Goal: Browse casually: Explore the website without a specific task or goal

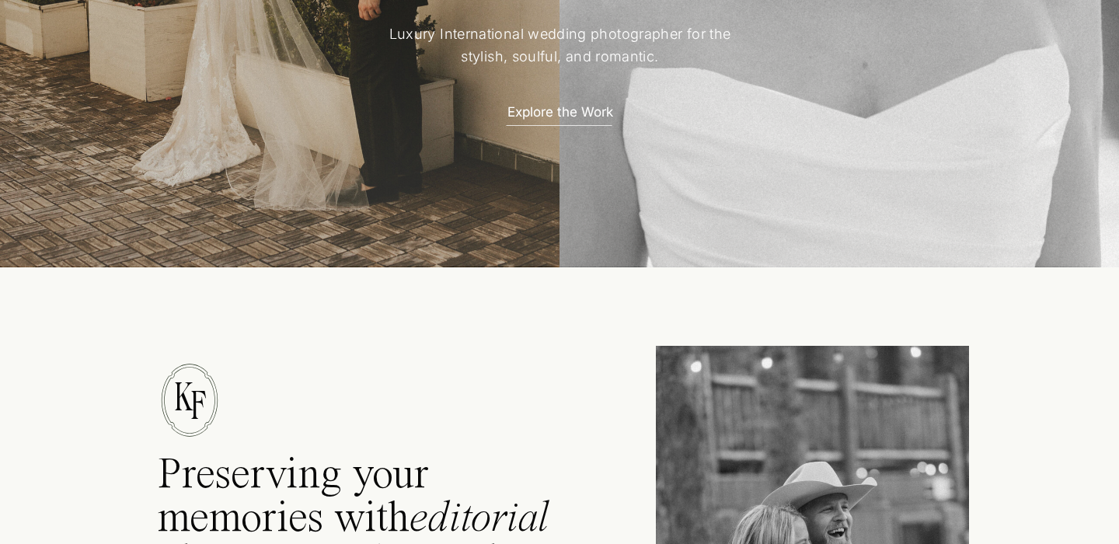
scroll to position [516, 0]
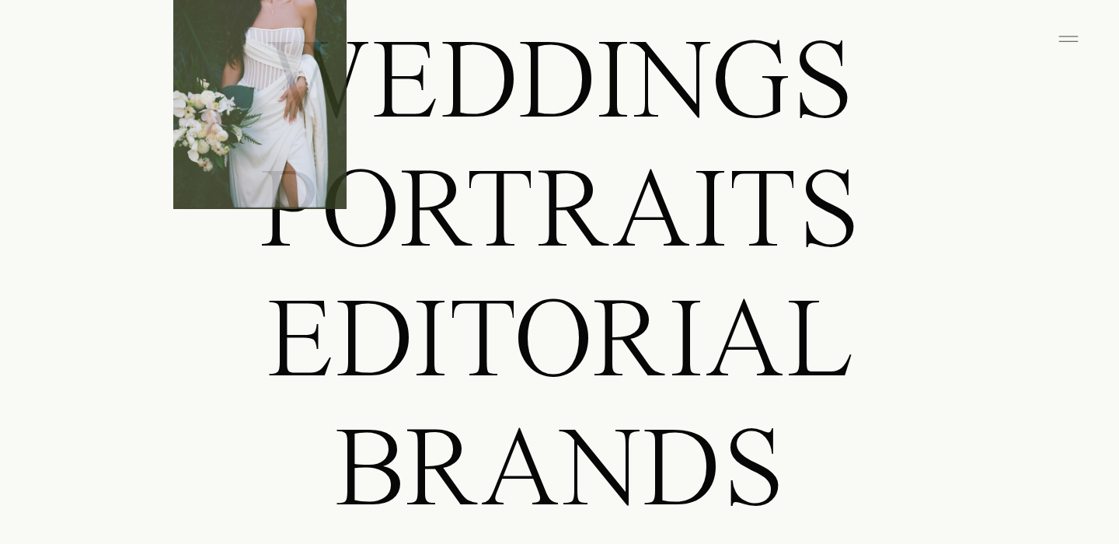
scroll to position [1372, 0]
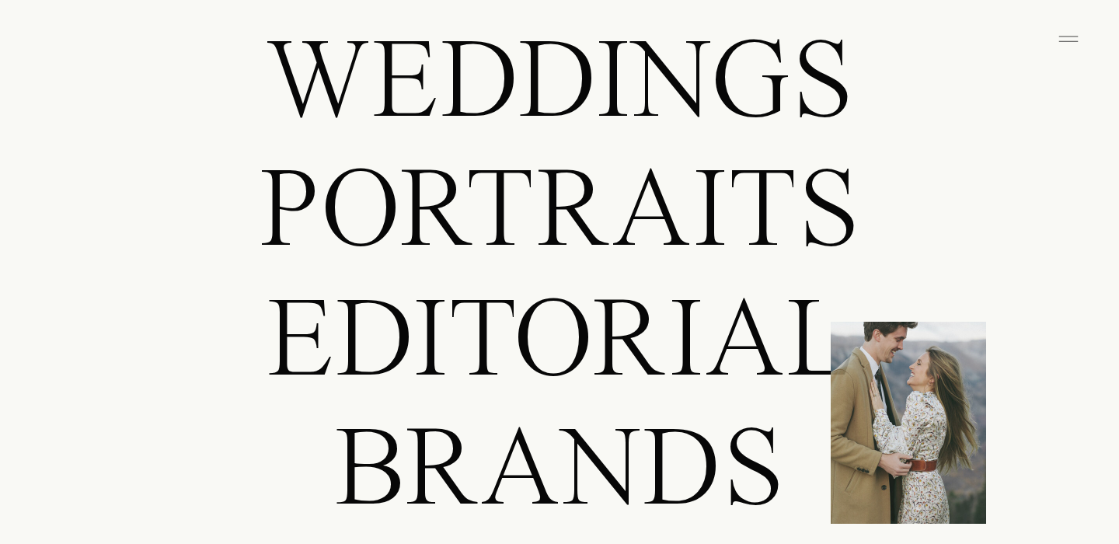
click at [609, 93] on p "Weddings" at bounding box center [559, 79] width 869 height 110
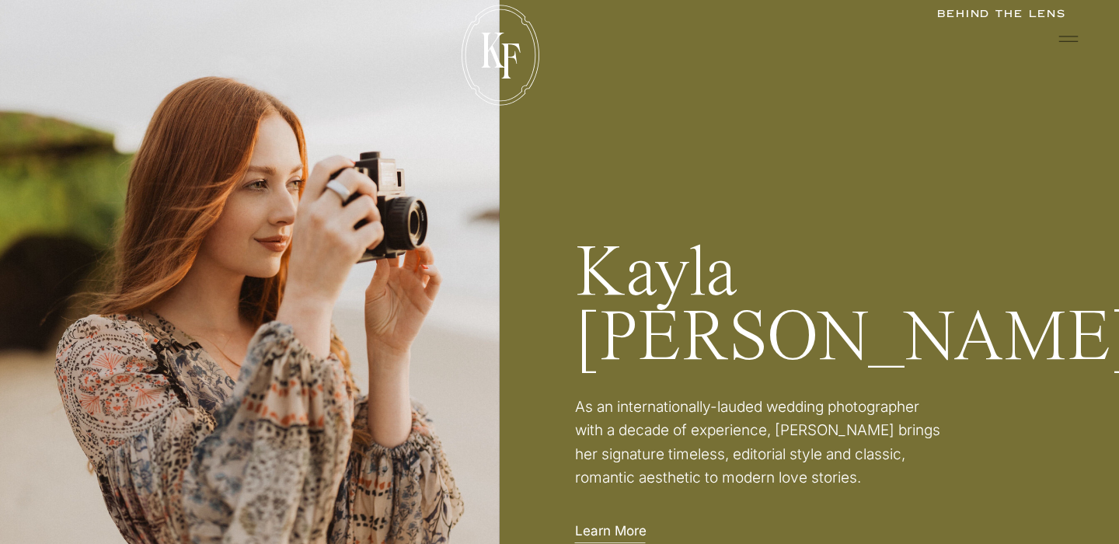
scroll to position [2439, 0]
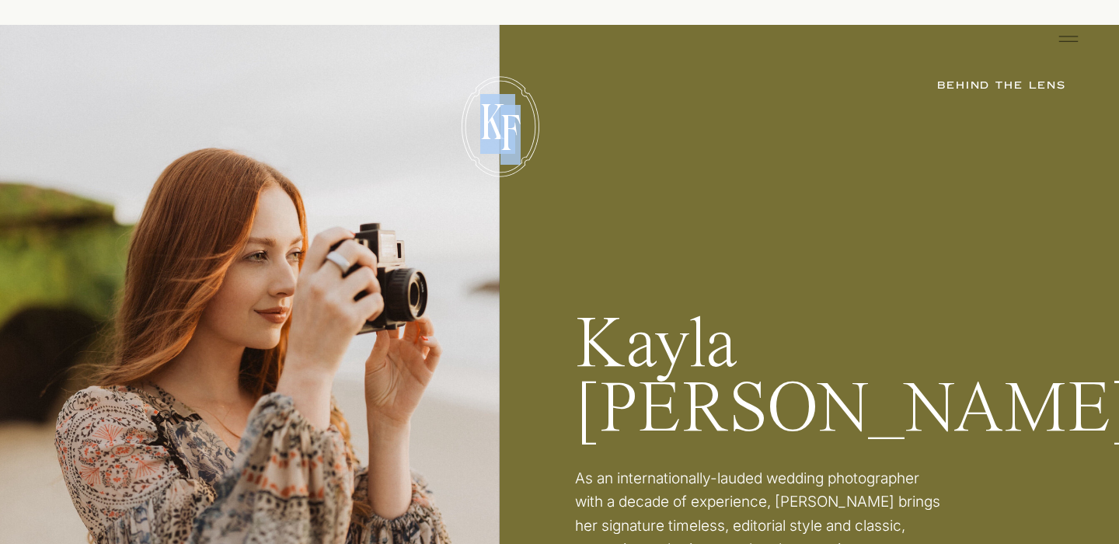
drag, startPoint x: 461, startPoint y: 70, endPoint x: 536, endPoint y: 141, distance: 103.9
click at [536, 141] on div "K F BEHIND THE LENS Kayla Fisher As an internationally-lauded wedding photograp…" at bounding box center [559, 374] width 932 height 699
click at [536, 141] on p "F" at bounding box center [509, 133] width 55 height 50
drag, startPoint x: 454, startPoint y: 80, endPoint x: 522, endPoint y: 145, distance: 93.4
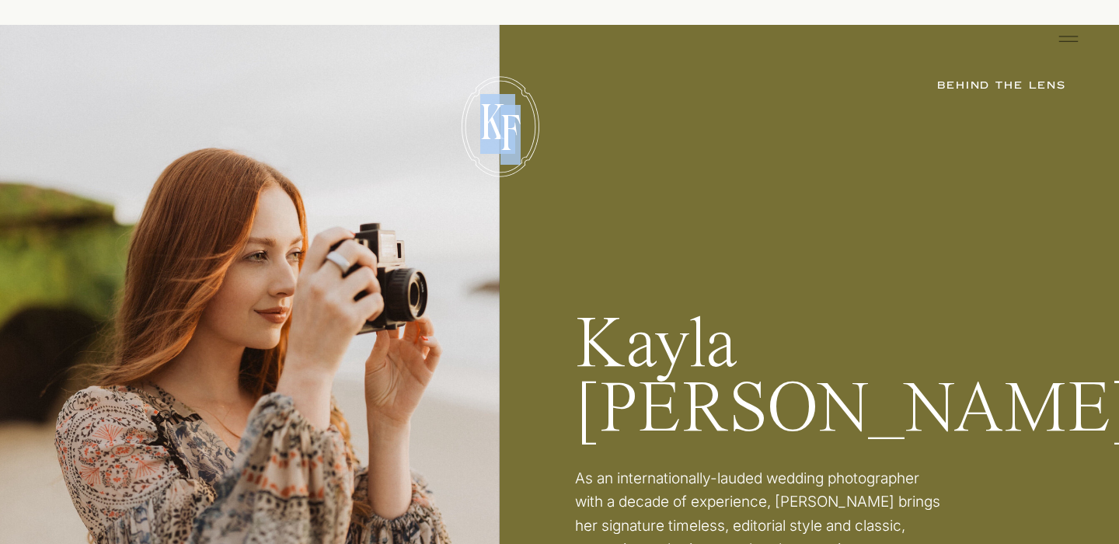
click at [522, 145] on div "K F BEHIND THE LENS Kayla Fisher As an internationally-lauded wedding photograp…" at bounding box center [559, 374] width 932 height 699
drag, startPoint x: 522, startPoint y: 145, endPoint x: 562, endPoint y: 220, distance: 85.5
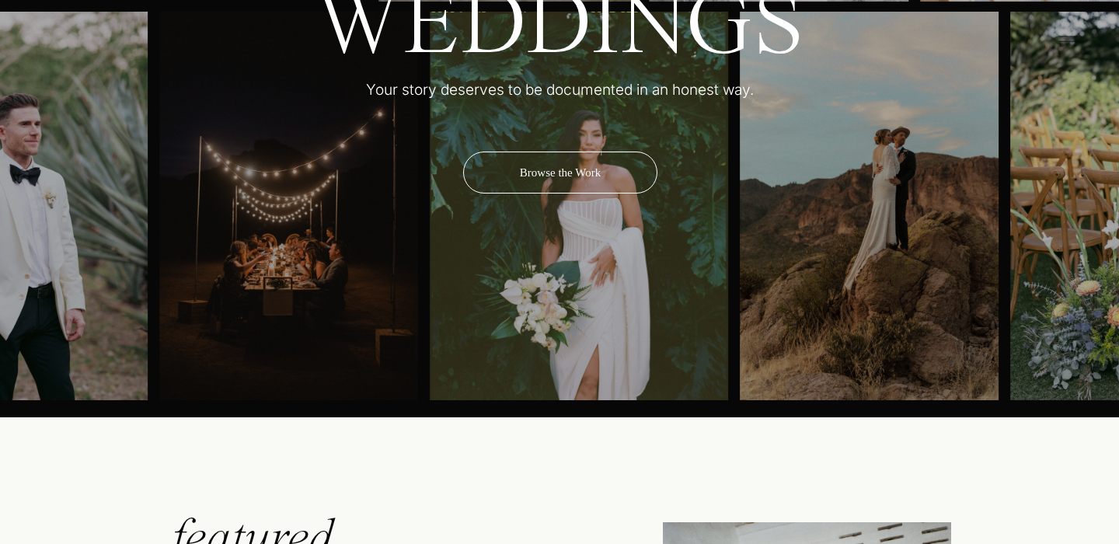
scroll to position [5298, 0]
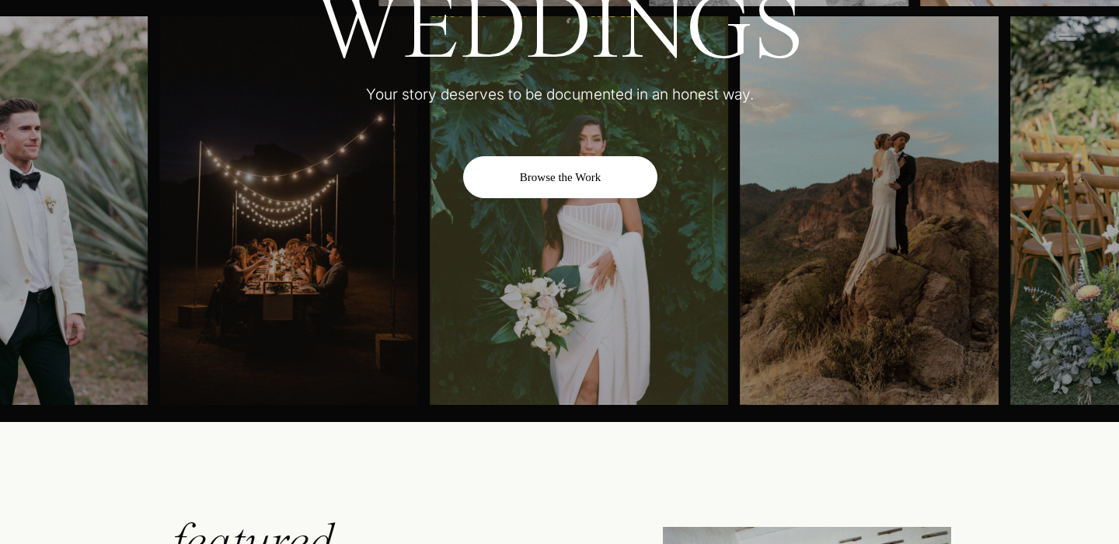
click at [563, 163] on div "Browse the Work" at bounding box center [560, 177] width 194 height 42
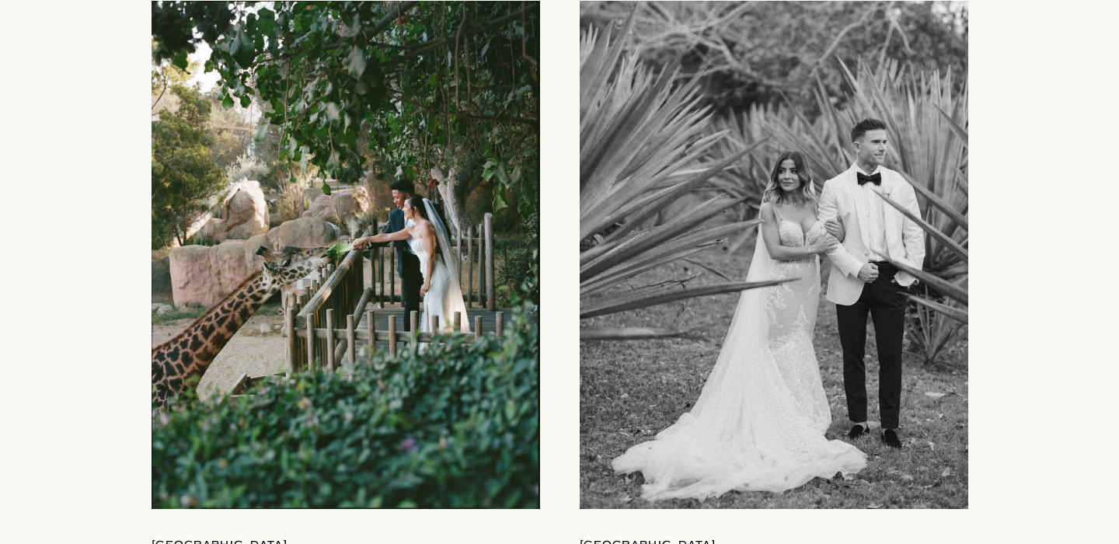
scroll to position [1687, 0]
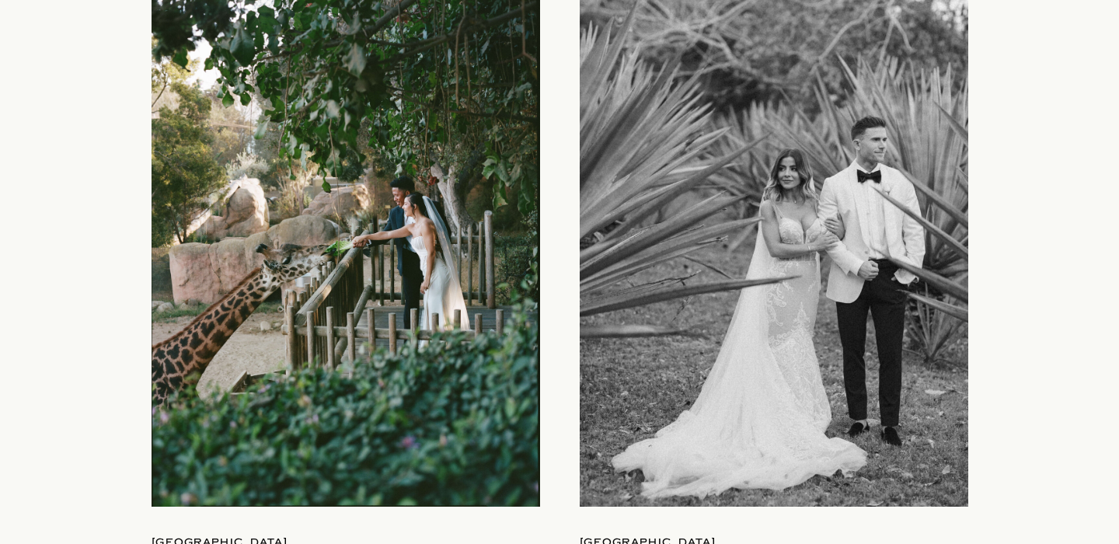
click at [774, 329] on div at bounding box center [774, 252] width 388 height 508
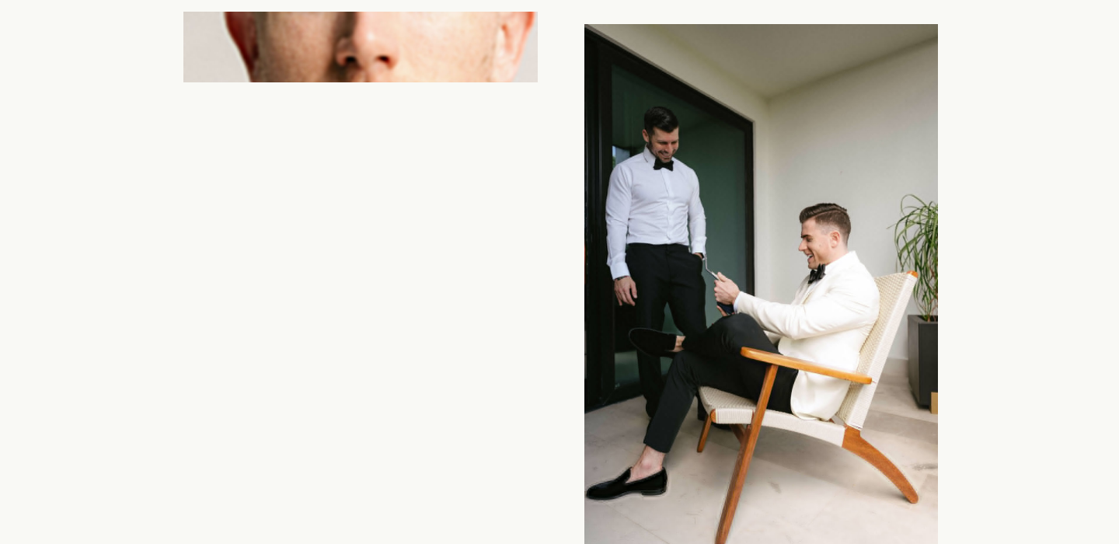
scroll to position [6272, 0]
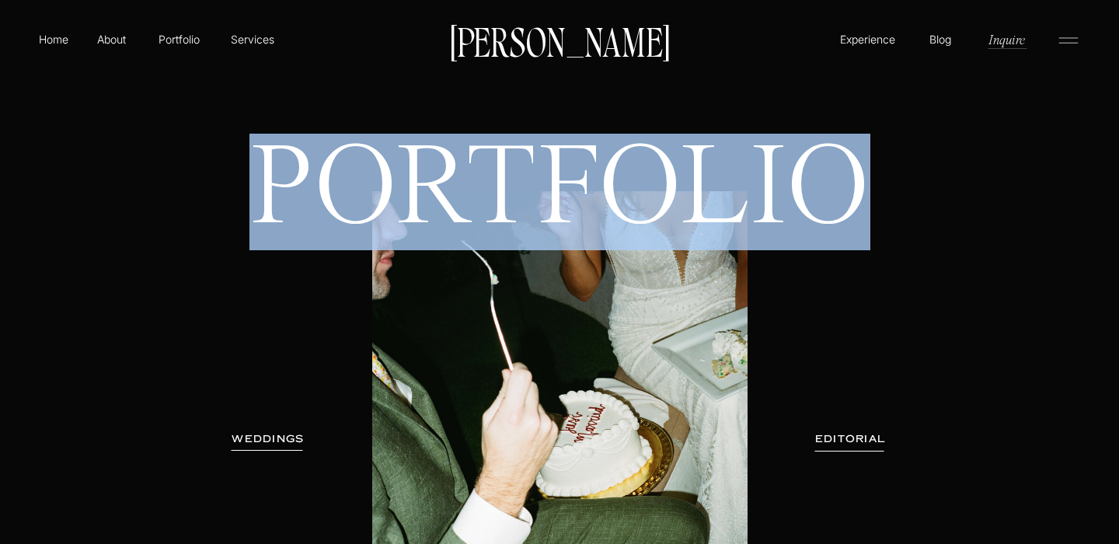
drag, startPoint x: 268, startPoint y: 183, endPoint x: 856, endPoint y: 155, distance: 588.8
click at [856, 155] on h1 "PORTFOLIO" at bounding box center [560, 244] width 672 height 209
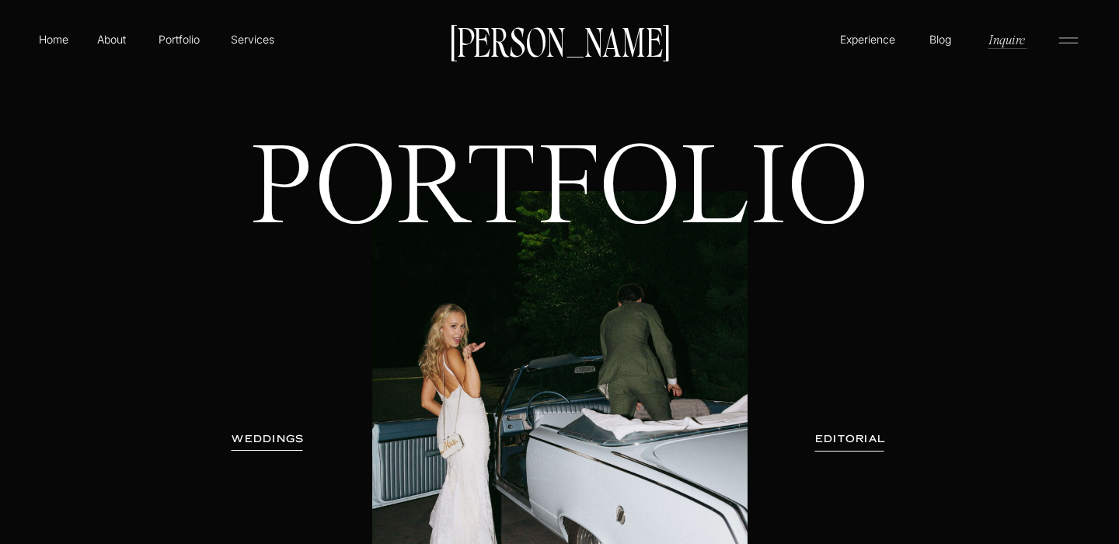
click at [523, 367] on div at bounding box center [559, 438] width 375 height 495
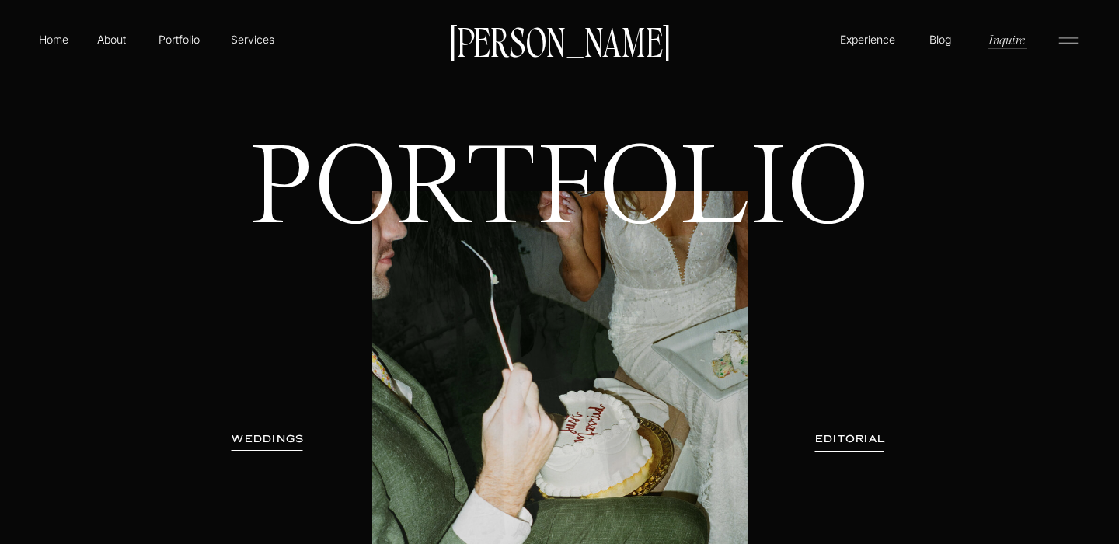
drag, startPoint x: 265, startPoint y: 201, endPoint x: 935, endPoint y: 259, distance: 673.0
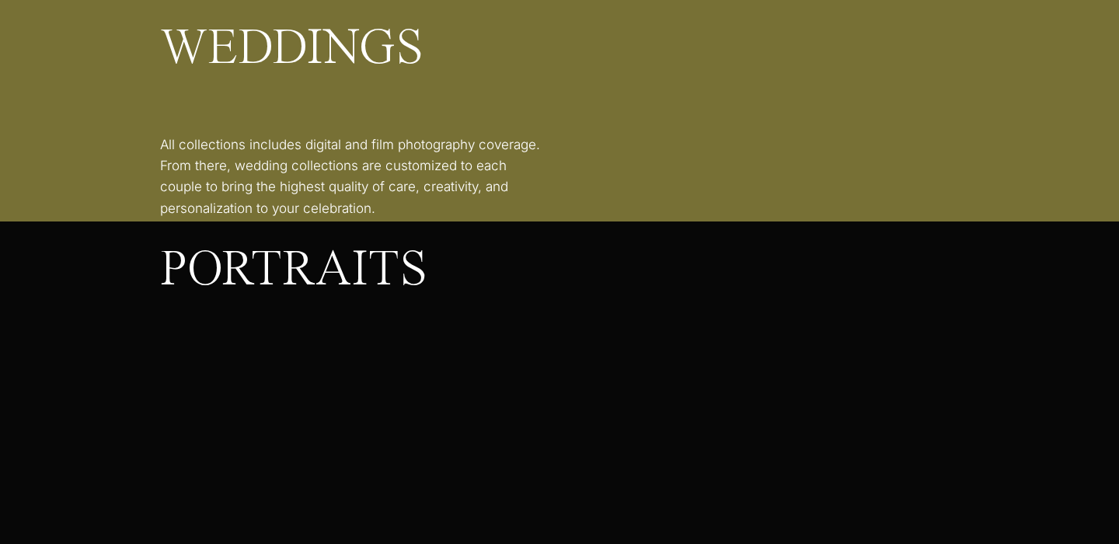
scroll to position [2481, 0]
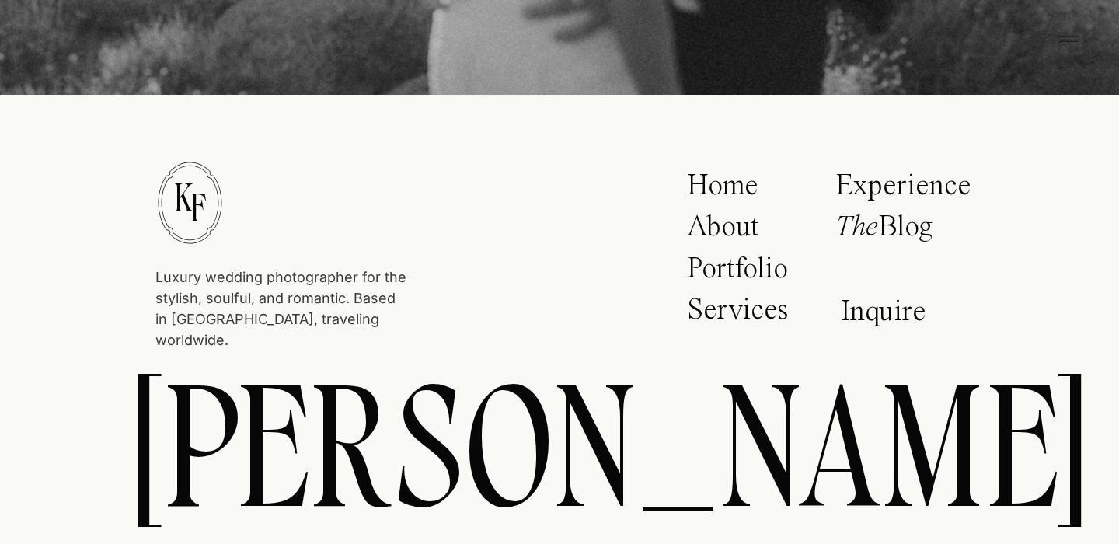
scroll to position [6005, 0]
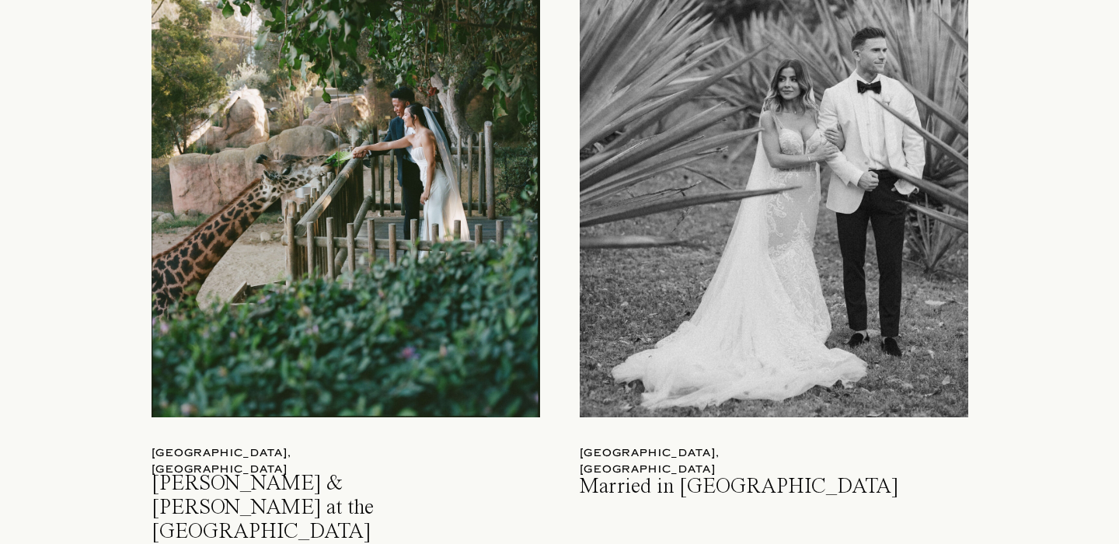
scroll to position [1837, 0]
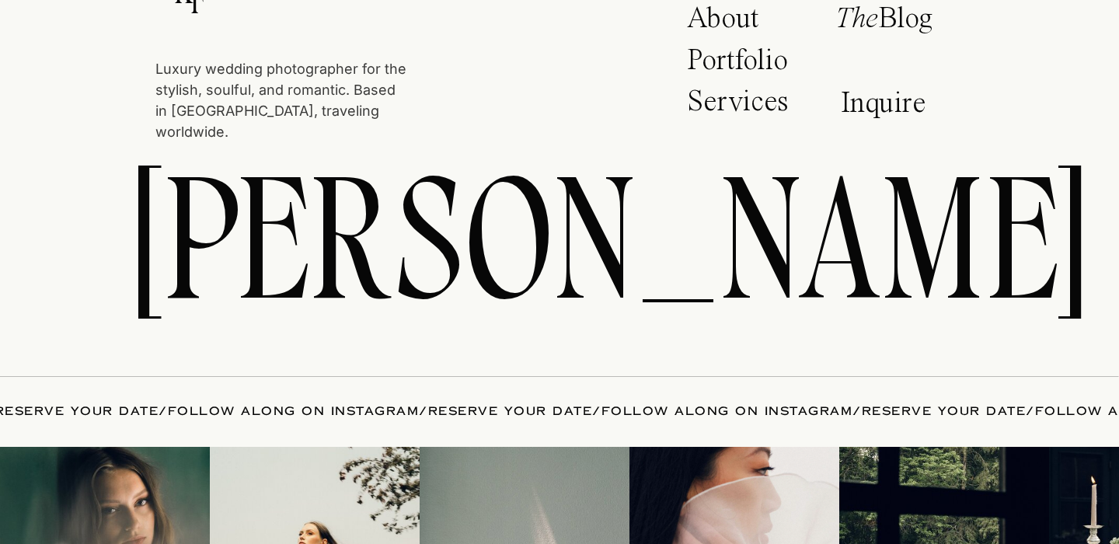
scroll to position [8283, 0]
